Goal: Contribute content: Contribute content

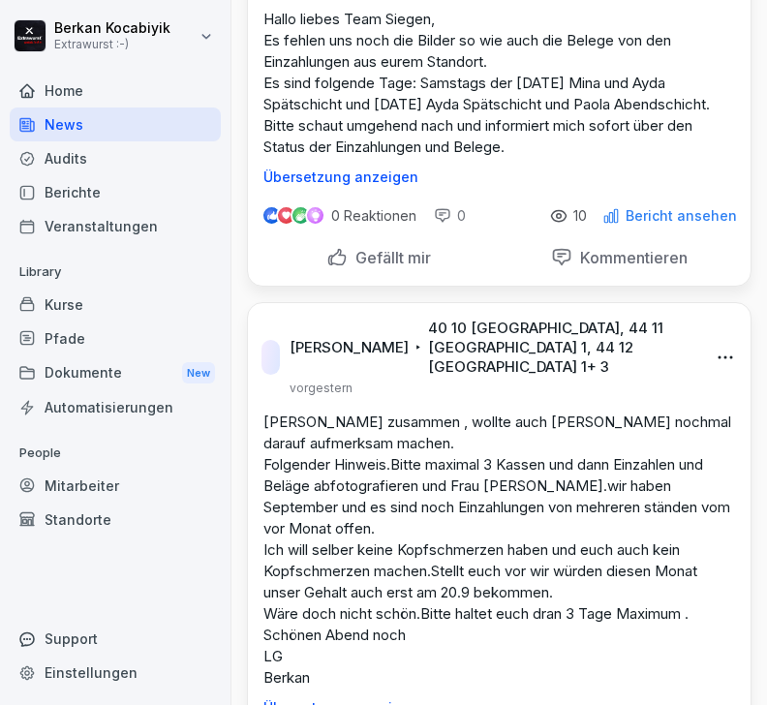
scroll to position [819, 0]
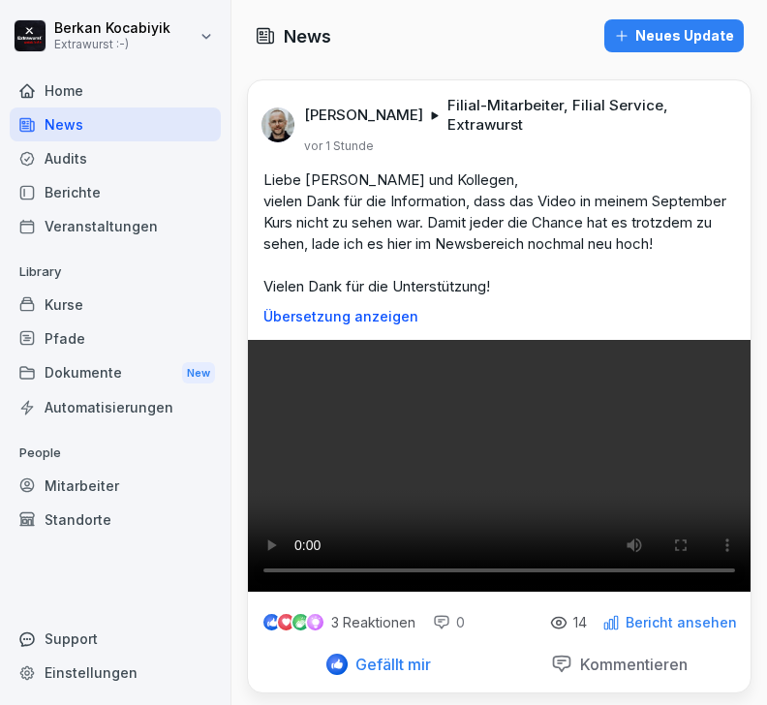
scroll to position [0, 0]
click at [68, 87] on div "Home" at bounding box center [115, 91] width 211 height 34
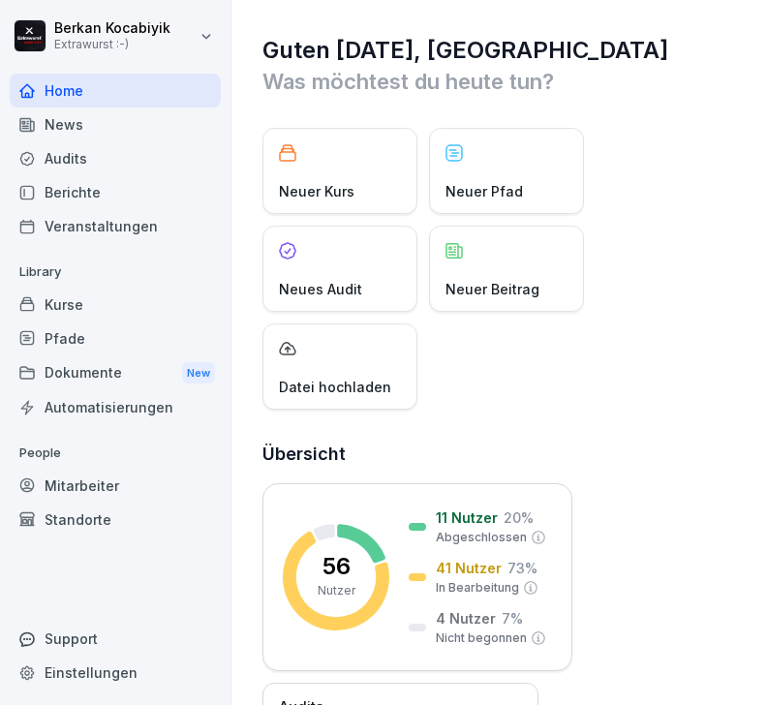
click at [517, 289] on p "Neuer Beitrag" at bounding box center [492, 289] width 94 height 20
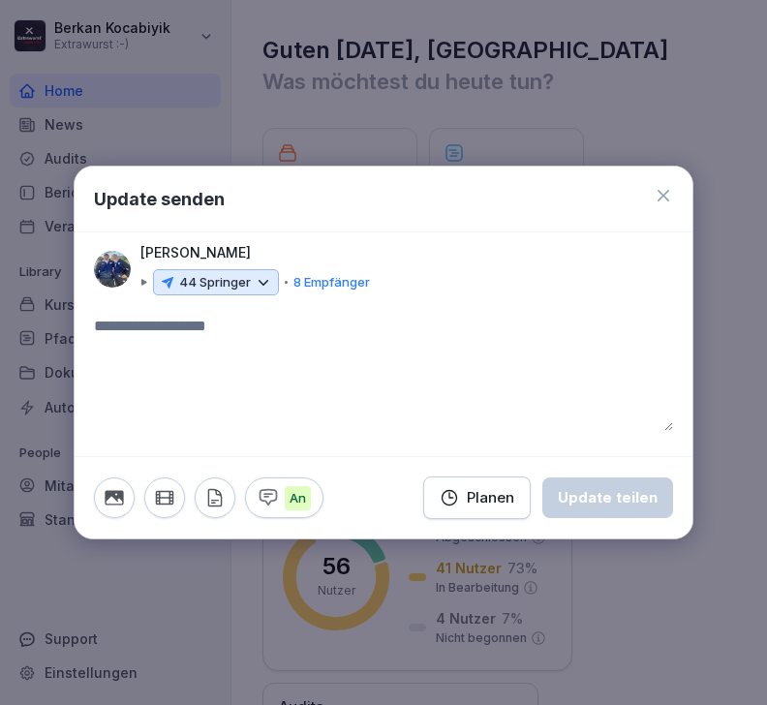
click at [268, 283] on icon at bounding box center [263, 282] width 17 height 17
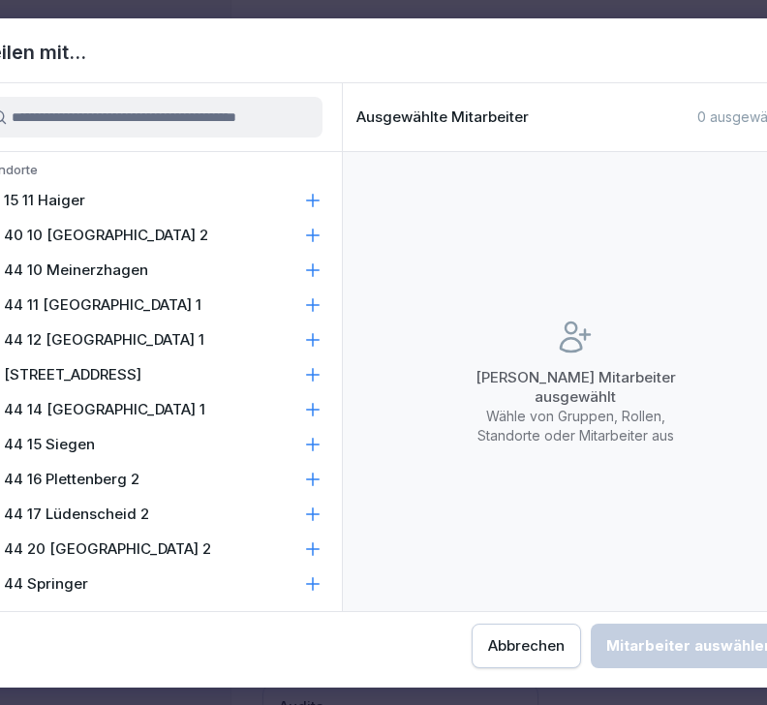
click at [321, 199] on icon at bounding box center [312, 200] width 19 height 19
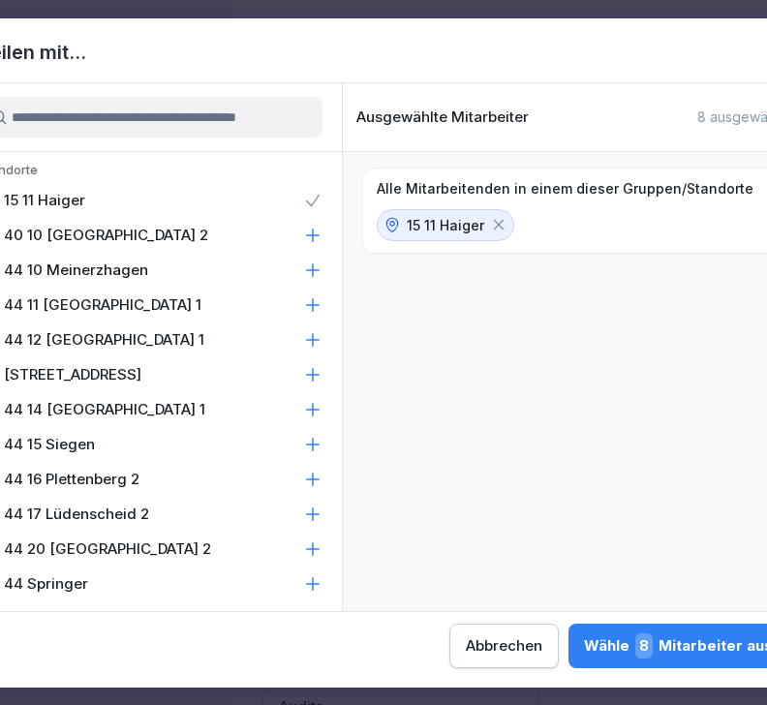
click at [319, 237] on icon at bounding box center [312, 235] width 19 height 19
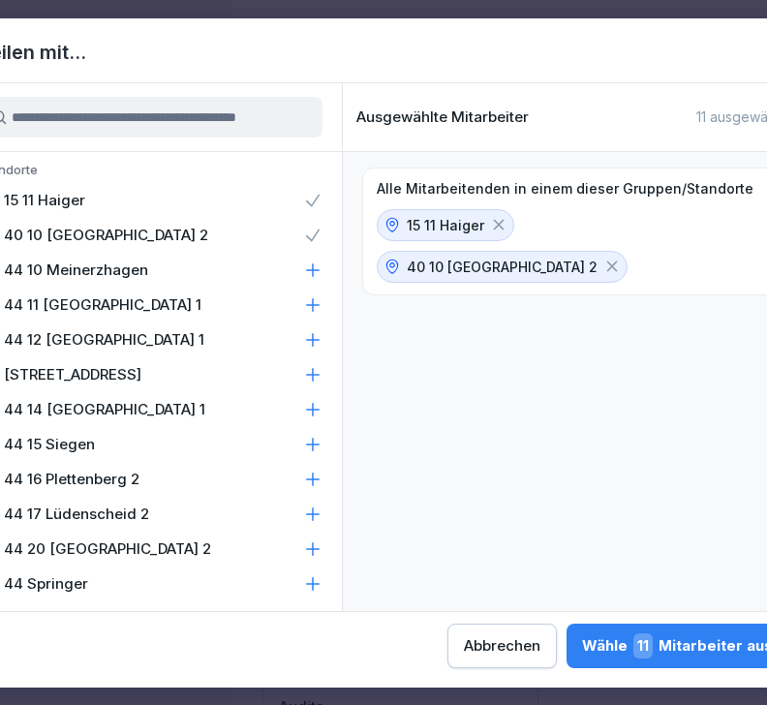
click at [321, 272] on icon at bounding box center [312, 269] width 19 height 19
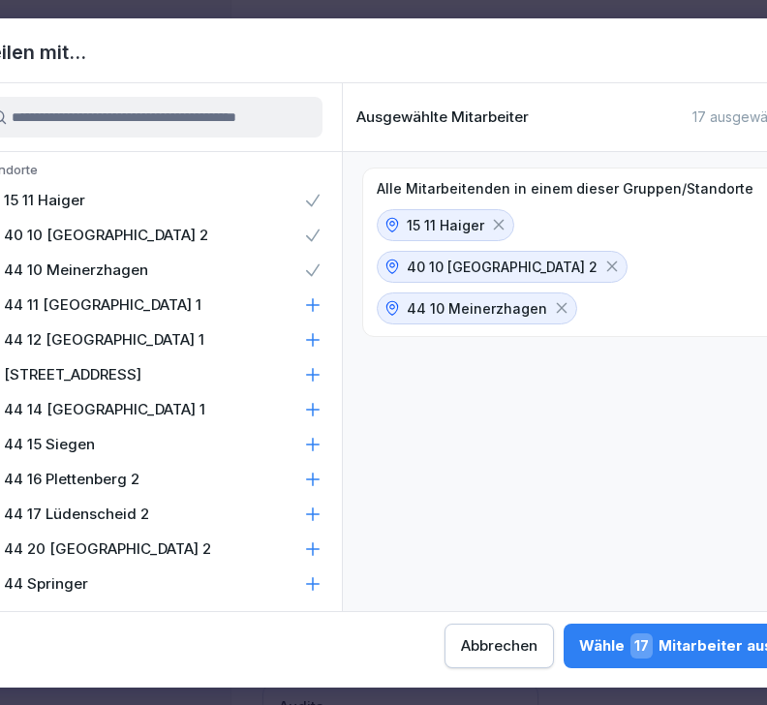
click at [318, 308] on icon at bounding box center [312, 304] width 19 height 19
click at [320, 345] on icon at bounding box center [312, 339] width 19 height 19
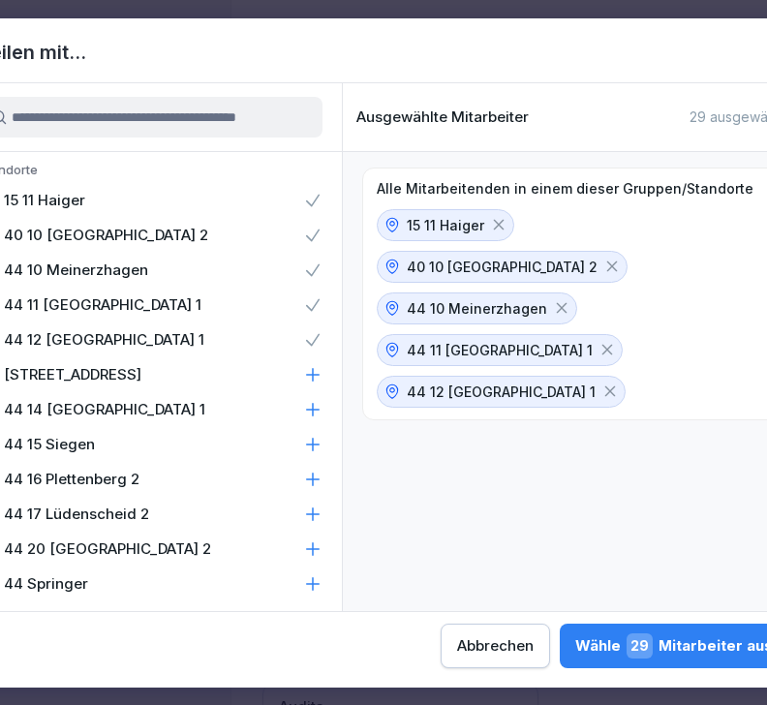
click at [318, 378] on icon at bounding box center [312, 374] width 19 height 19
click at [317, 410] on icon at bounding box center [313, 409] width 13 height 13
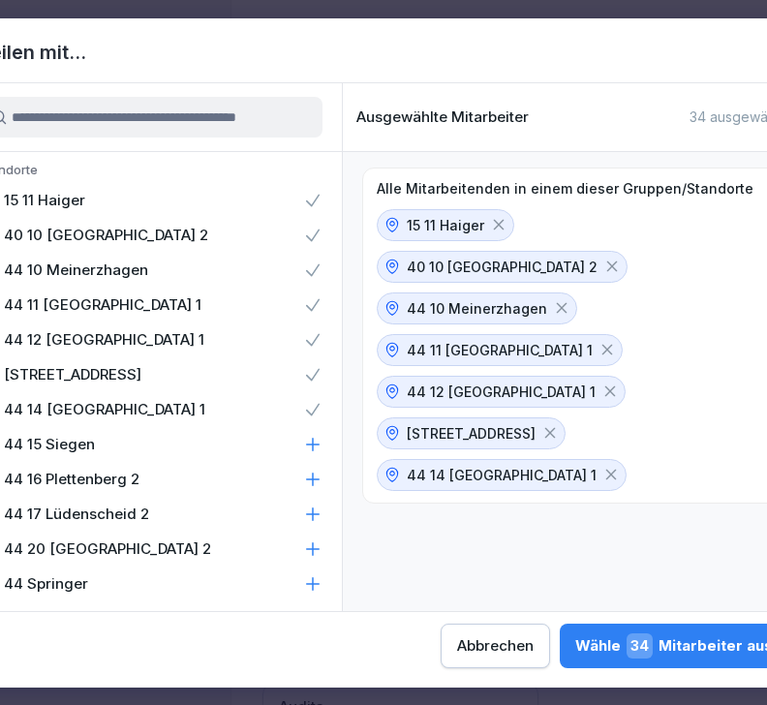
click at [318, 445] on icon at bounding box center [312, 444] width 19 height 19
click at [315, 480] on icon at bounding box center [312, 479] width 19 height 19
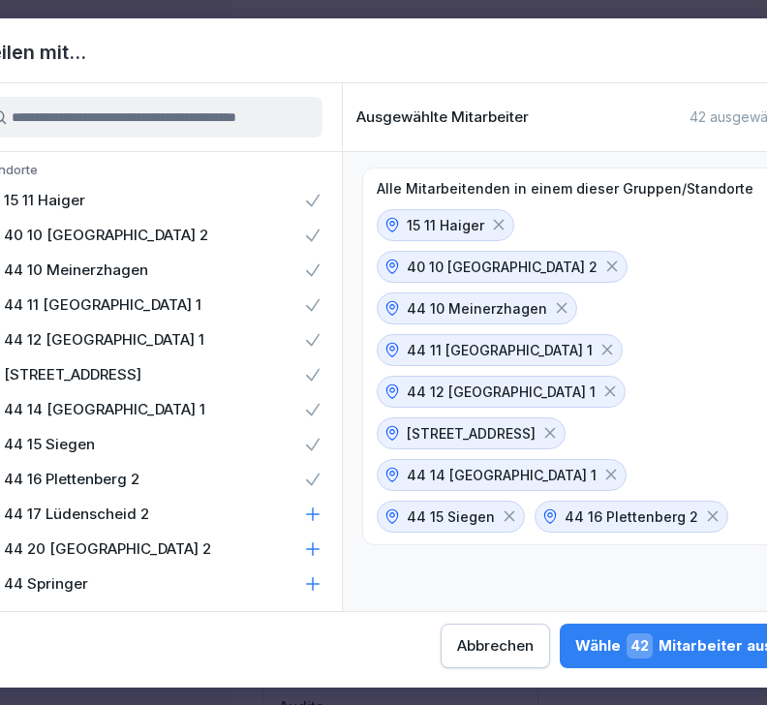
click at [320, 520] on icon at bounding box center [312, 514] width 19 height 19
click at [318, 556] on icon at bounding box center [312, 548] width 19 height 19
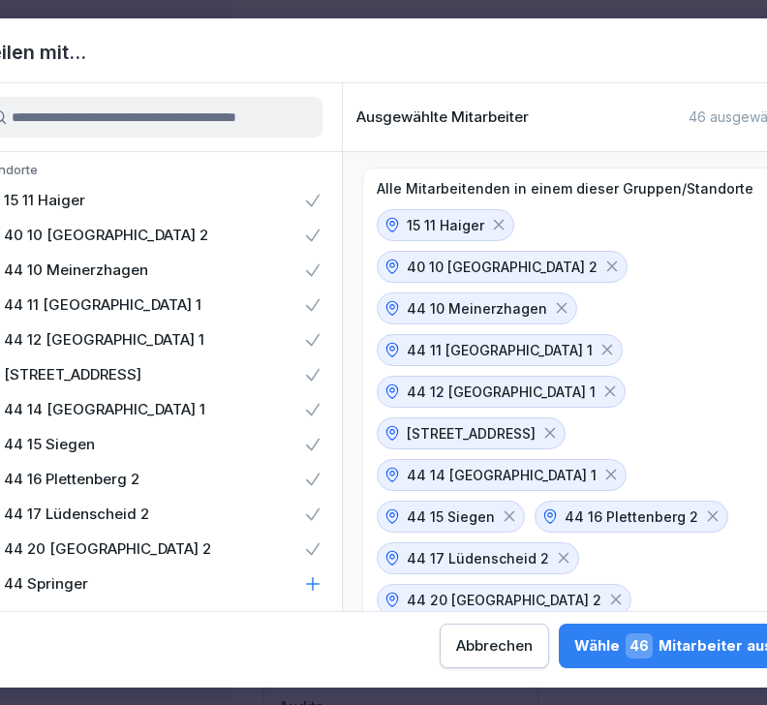
click at [318, 584] on icon at bounding box center [313, 583] width 13 height 13
click at [579, 649] on div "Wähle 51 Mitarbeiter aus" at bounding box center [676, 645] width 194 height 25
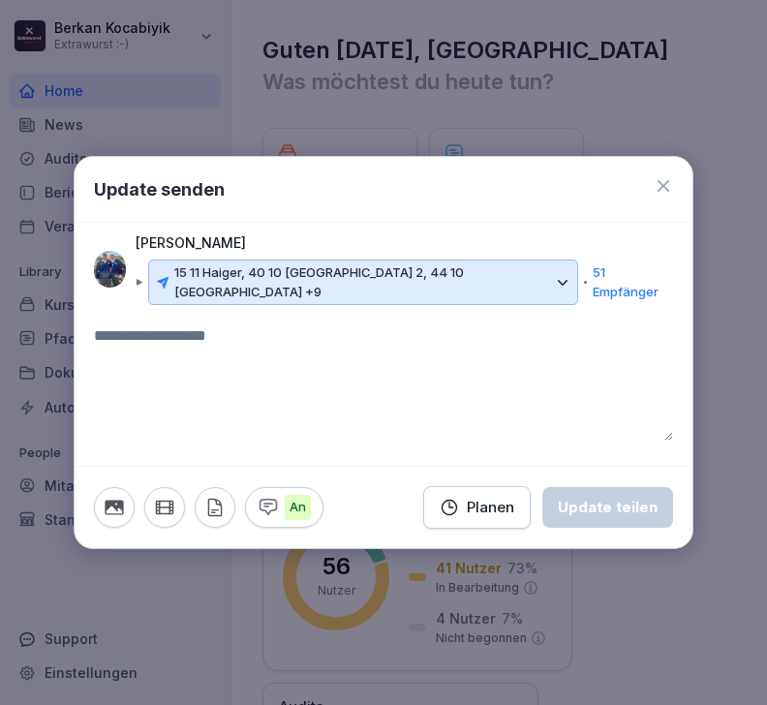
click at [271, 348] on textarea at bounding box center [383, 382] width 579 height 116
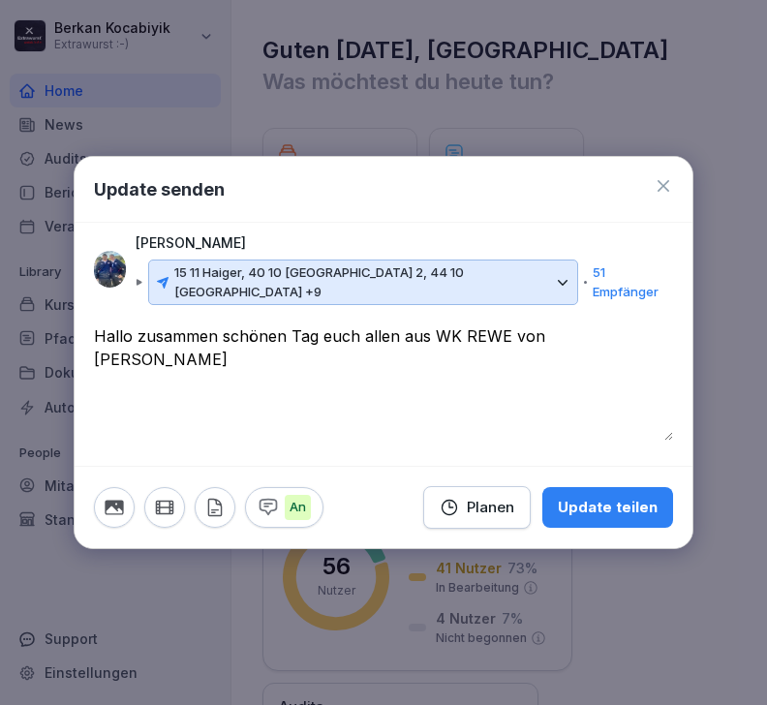
type textarea "**********"
click at [113, 509] on icon "button" at bounding box center [114, 507] width 21 height 21
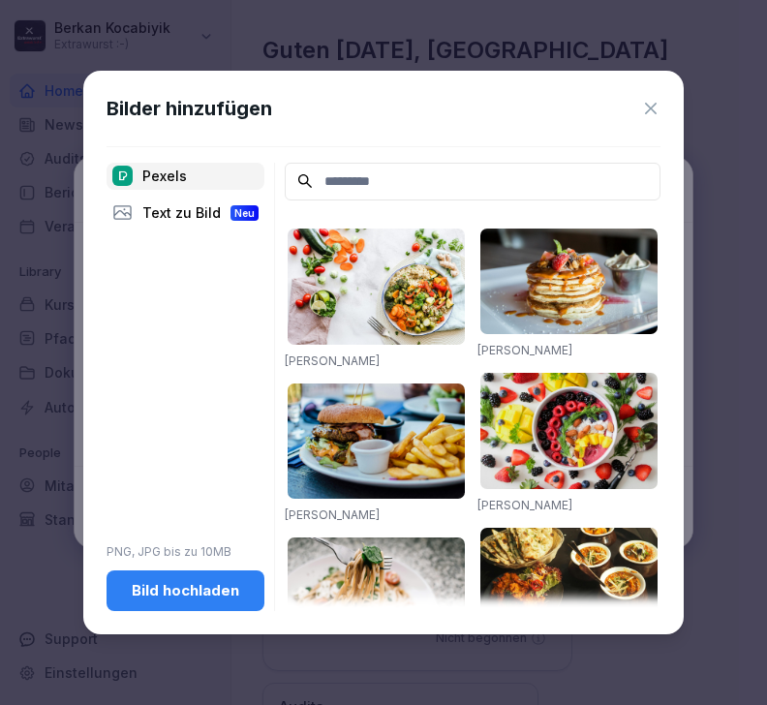
click at [184, 601] on div "Bild hochladen" at bounding box center [185, 590] width 127 height 21
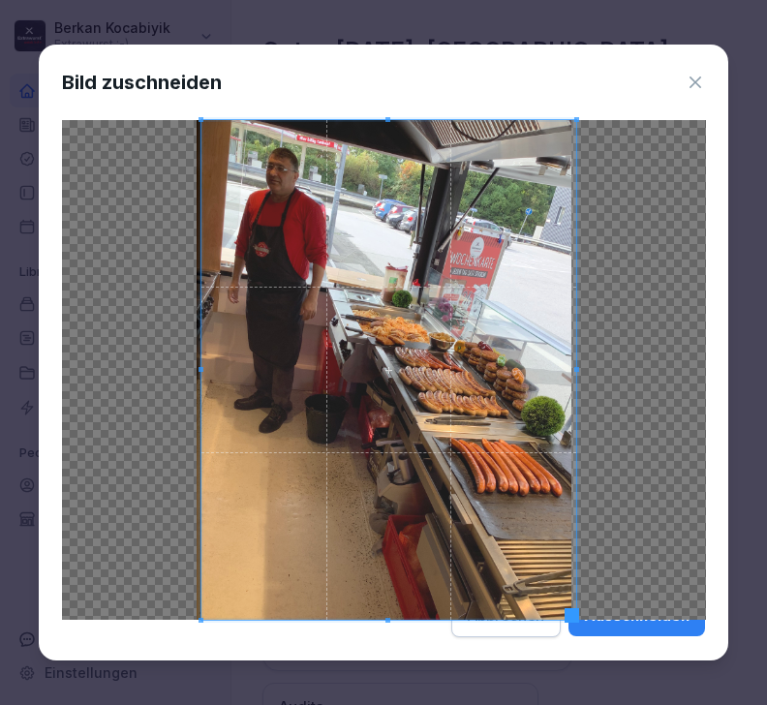
click at [679, 627] on div "Ausschneiden" at bounding box center [637, 615] width 106 height 21
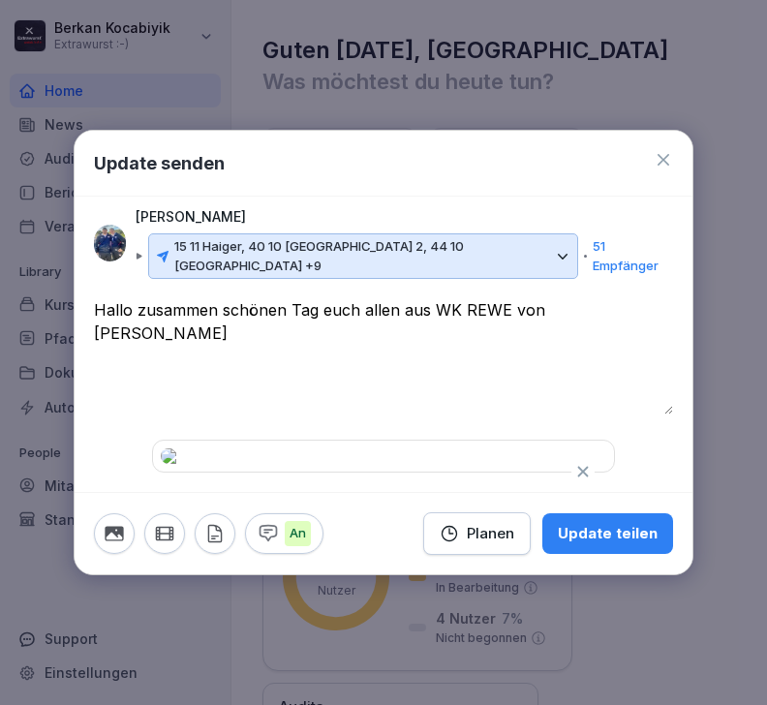
click at [628, 544] on div "Update teilen" at bounding box center [608, 533] width 100 height 21
